Goal: Task Accomplishment & Management: Use online tool/utility

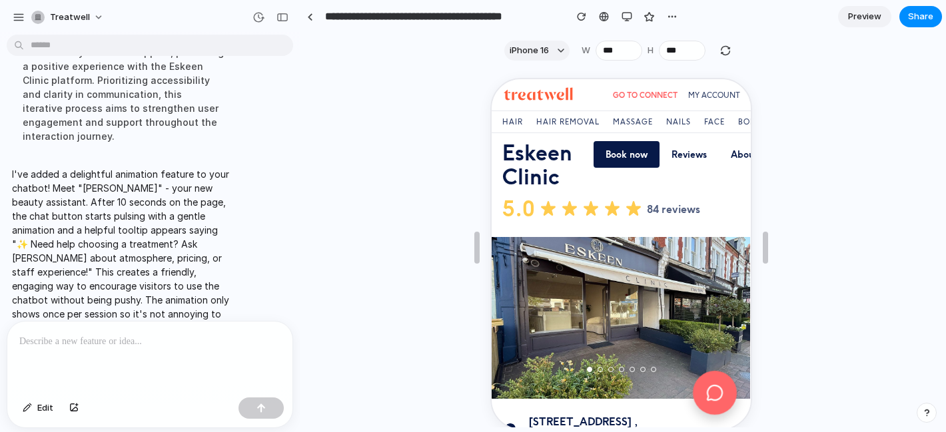
click at [705, 396] on icon at bounding box center [712, 391] width 17 height 17
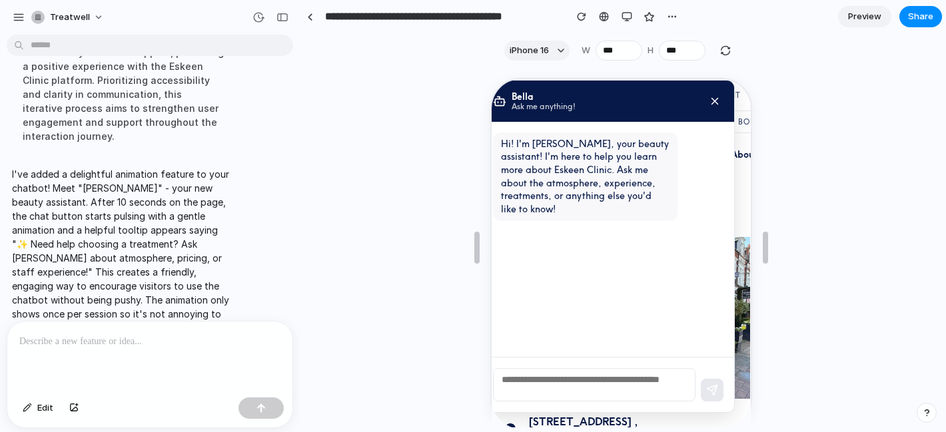
click at [717, 89] on div "Bella Ask me anything!" at bounding box center [606, 99] width 252 height 41
click at [715, 99] on icon at bounding box center [713, 100] width 12 height 12
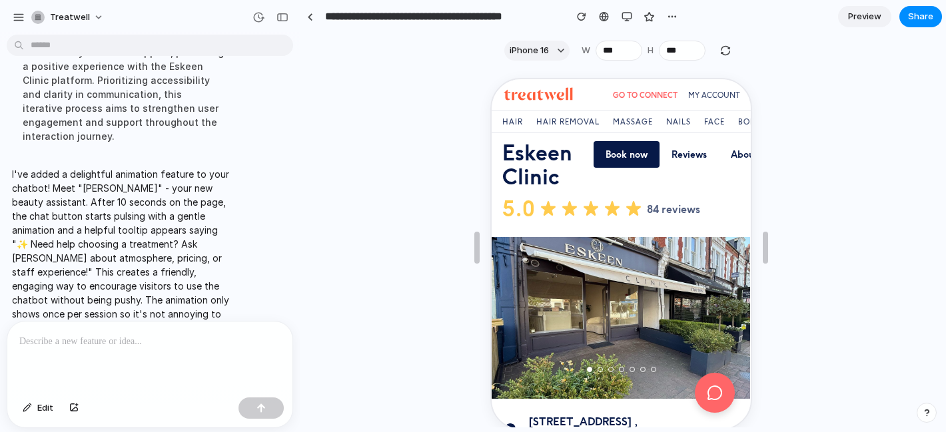
click at [151, 373] on div at bounding box center [149, 357] width 285 height 71
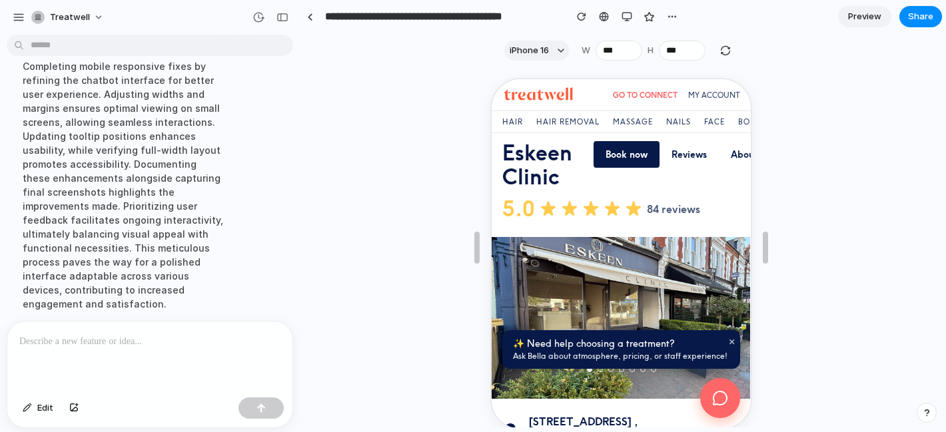
scroll to position [1088, 0]
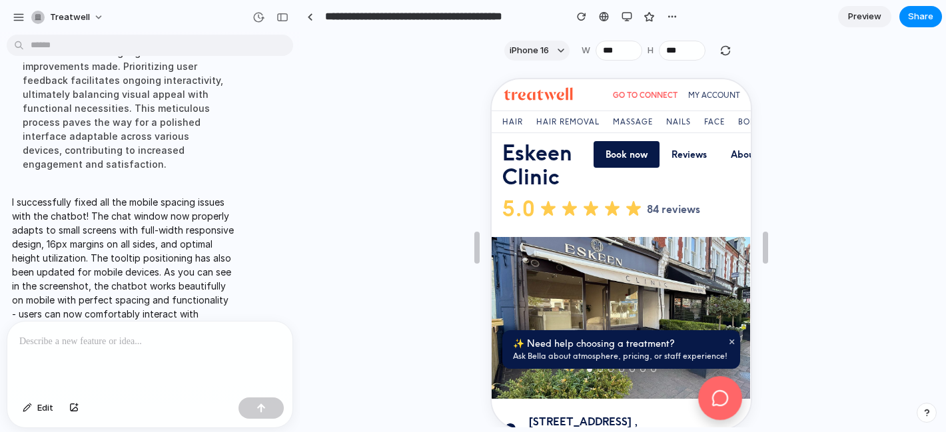
click at [717, 395] on icon at bounding box center [718, 397] width 16 height 16
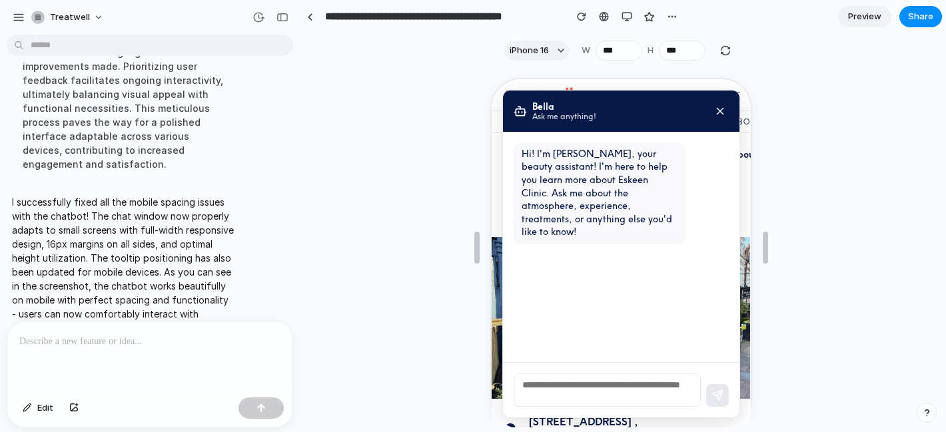
click at [718, 107] on icon at bounding box center [718, 110] width 12 height 12
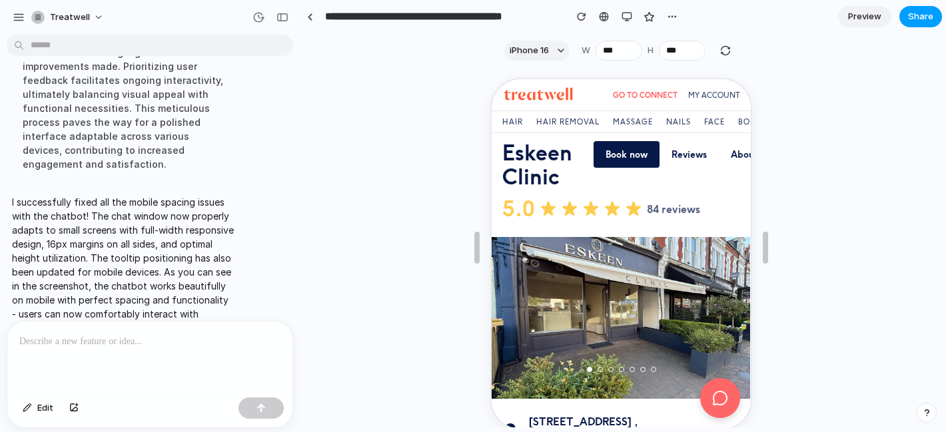
click at [919, 17] on span "Share" at bounding box center [920, 16] width 25 height 13
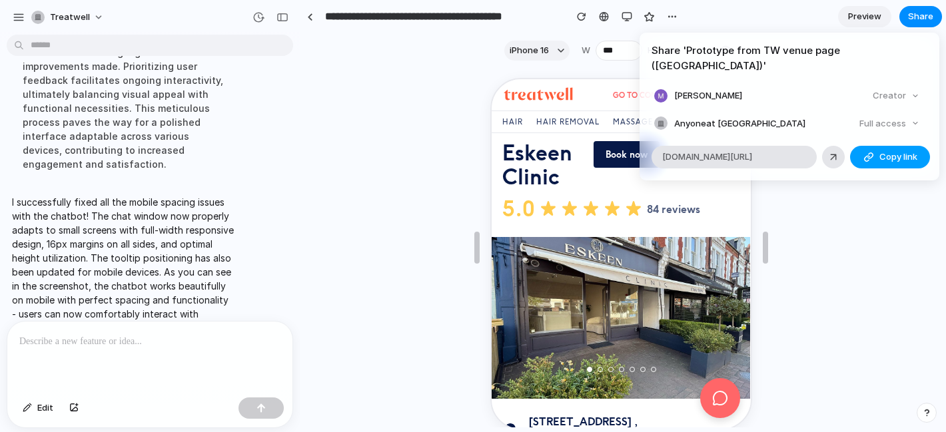
click at [872, 152] on div "button" at bounding box center [868, 157] width 11 height 11
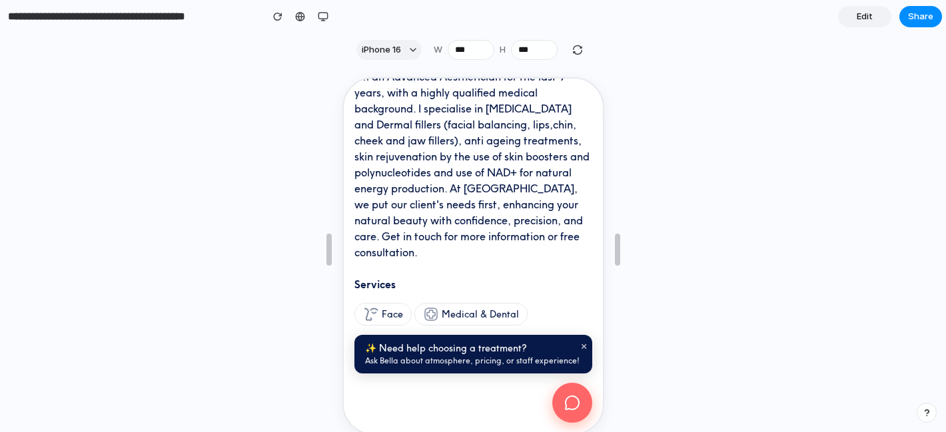
scroll to position [2835, 0]
click at [391, 52] on span "iPhone 16" at bounding box center [381, 49] width 39 height 13
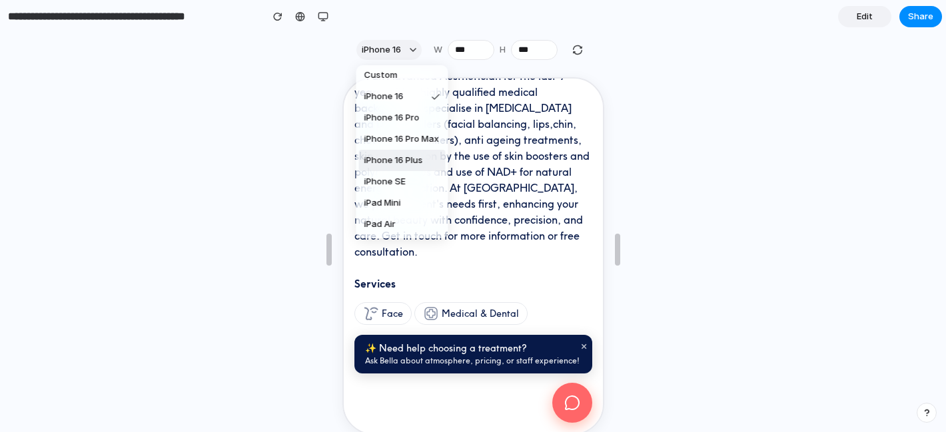
scroll to position [0, 0]
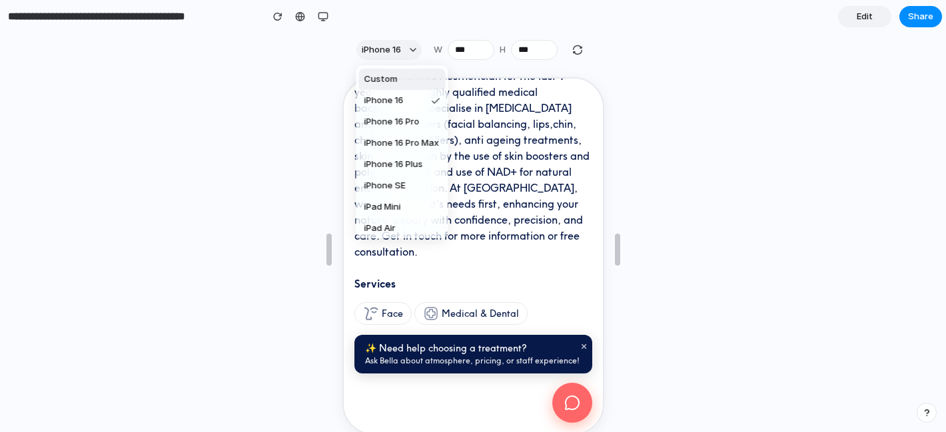
click at [776, 110] on div "Custom iPhone 16 iPhone 16 Pro iPhone 16 Pro Max iPhone 16 Plus iPhone SE iPad …" at bounding box center [473, 216] width 946 height 432
